Goal: Task Accomplishment & Management: Manage account settings

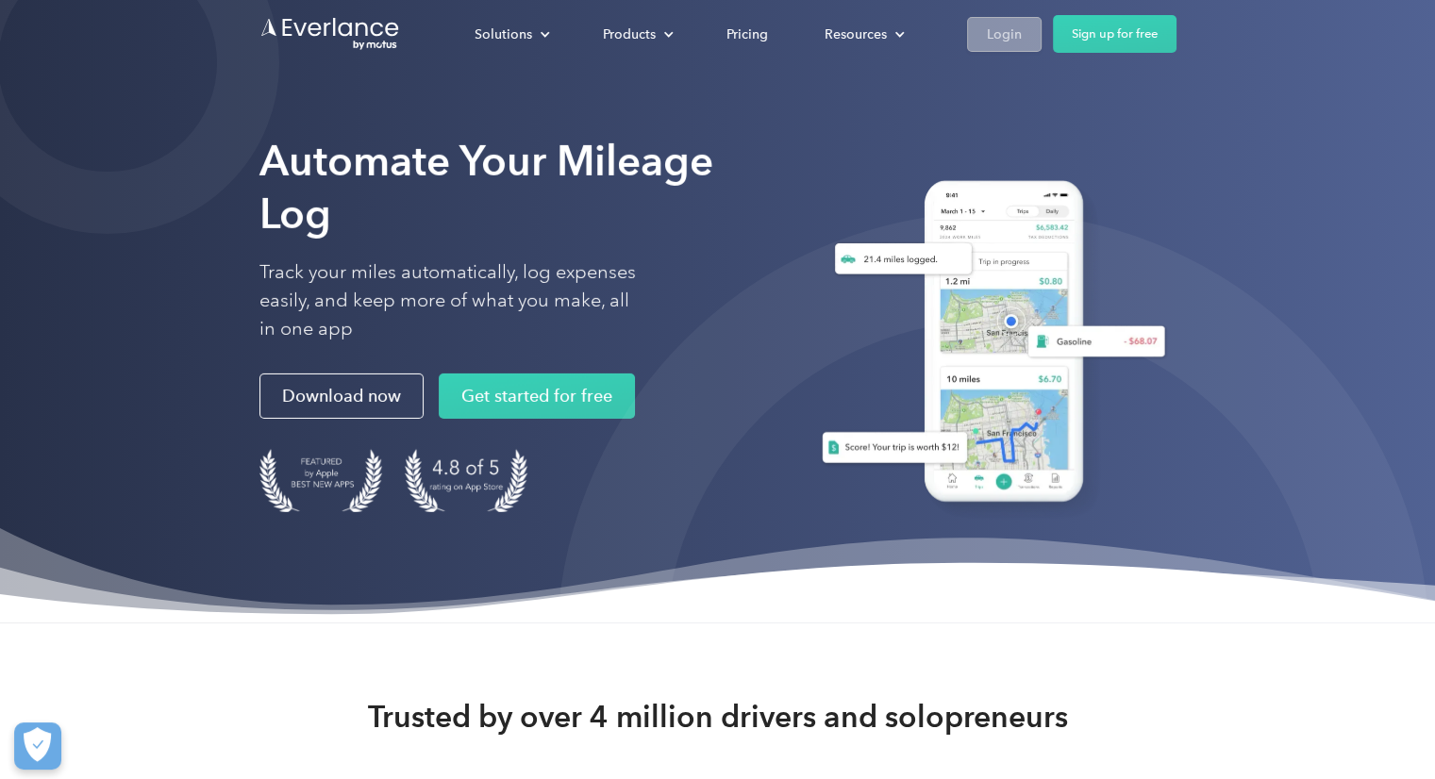
click at [1011, 43] on div "Login" at bounding box center [1004, 35] width 35 height 24
